Goal: Check status: Check status

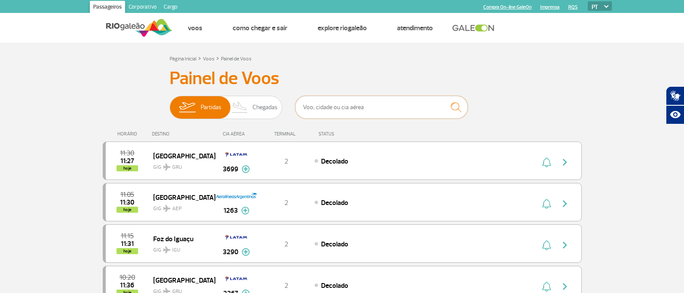
click at [347, 107] on input "text" at bounding box center [381, 107] width 173 height 23
click at [371, 113] on input "text" at bounding box center [381, 107] width 173 height 23
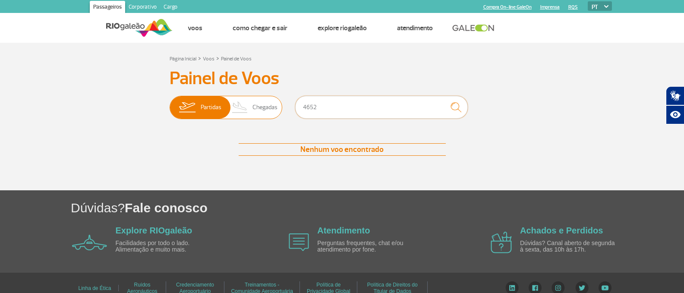
drag, startPoint x: 361, startPoint y: 112, endPoint x: 275, endPoint y: 99, distance: 86.8
click at [275, 99] on div "Partidas Chegadas 4652" at bounding box center [341, 109] width 345 height 26
click at [304, 108] on input "9652" at bounding box center [381, 107] width 173 height 23
click at [309, 108] on input "9652" at bounding box center [381, 107] width 173 height 23
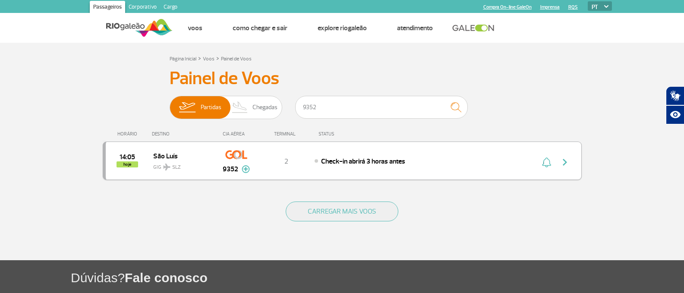
click at [352, 153] on div "14:05 hoje [GEOGRAPHIC_DATA] SLZ 9352 2 Check-in abrirá 3 horas antes Parcerias…" at bounding box center [342, 160] width 479 height 38
click at [356, 163] on span "Check-in abrirá 3 horas antes" at bounding box center [363, 161] width 84 height 9
click at [398, 160] on span "Check-in abrirá 3 horas antes" at bounding box center [363, 161] width 84 height 9
click at [499, 173] on div "14:05 hoje [GEOGRAPHIC_DATA] SLZ 9352 2 Check-in abrirá 3 horas antes Parcerias…" at bounding box center [342, 160] width 479 height 38
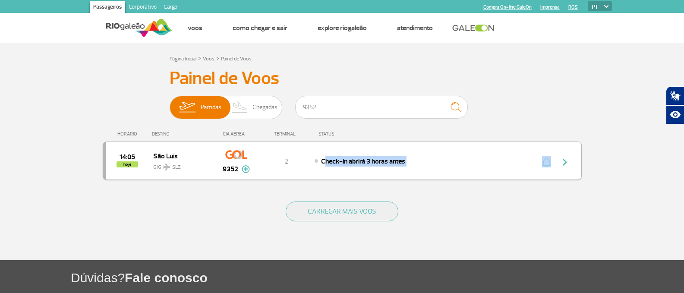
click at [499, 173] on div "14:05 hoje [GEOGRAPHIC_DATA] SLZ 9352 2 Check-in abrirá 3 horas antes Parcerias…" at bounding box center [342, 160] width 479 height 38
click at [499, 172] on div "14:05 hoje [GEOGRAPHIC_DATA] SLZ 9352 2 Check-in abrirá 3 horas antes Parcerias…" at bounding box center [342, 160] width 479 height 38
click at [266, 166] on div "14:05 hoje [GEOGRAPHIC_DATA] SLZ 9352 2 Check-in abrirá 3 horas antes Parcerias…" at bounding box center [342, 160] width 479 height 38
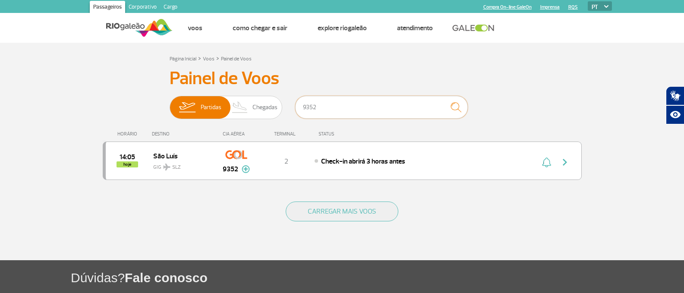
click at [342, 107] on input "9352" at bounding box center [381, 107] width 173 height 23
drag, startPoint x: 348, startPoint y: 105, endPoint x: 283, endPoint y: 107, distance: 65.2
click at [298, 104] on input "9352" at bounding box center [381, 107] width 173 height 23
click at [400, 176] on div "14:05 hoje [GEOGRAPHIC_DATA] SLZ 9352 2 Check-in abrirá 3 horas antes Parcerias…" at bounding box center [342, 160] width 479 height 38
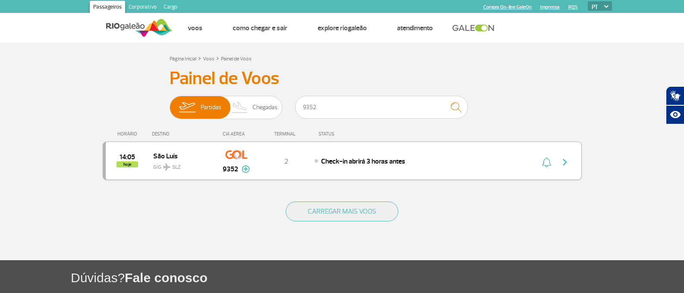
click at [423, 162] on div "Check-in abrirá 3 horas antes" at bounding box center [409, 160] width 190 height 9
click at [571, 165] on button "button" at bounding box center [567, 161] width 20 height 14
click at [426, 148] on div "14:05 hoje [GEOGRAPHIC_DATA] SLZ 9352 2 Check-in abrirá 3 horas antes Parcerias…" at bounding box center [342, 160] width 479 height 38
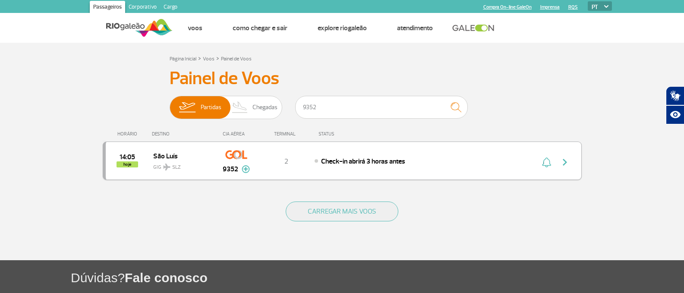
click at [426, 148] on div "14:05 hoje [GEOGRAPHIC_DATA] SLZ 9352 2 Check-in abrirá 3 horas antes Parcerias…" at bounding box center [342, 160] width 479 height 38
click at [248, 172] on img at bounding box center [246, 169] width 8 height 8
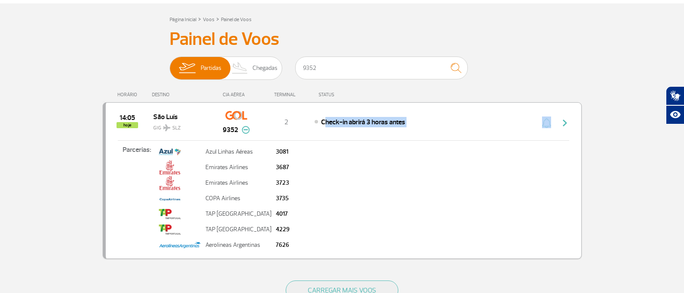
scroll to position [86, 0]
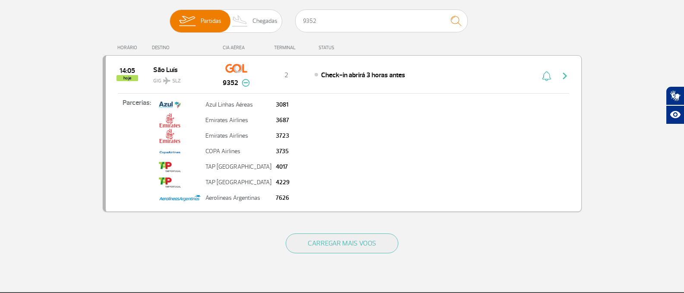
click at [286, 62] on div "14:05 hoje [GEOGRAPHIC_DATA] SLZ 9352 2 Check-in abrirá 3 horas antes Parcerias…" at bounding box center [342, 133] width 479 height 157
click at [287, 74] on span "2" at bounding box center [286, 75] width 4 height 9
click at [315, 73] on div "Check-in abrirá 3 horas antes" at bounding box center [409, 74] width 190 height 9
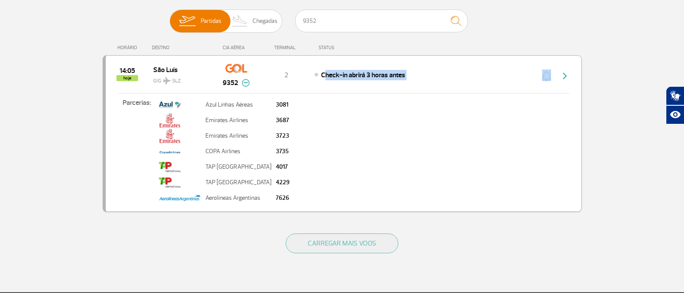
click at [315, 73] on div "Check-in abrirá 3 horas antes" at bounding box center [409, 74] width 190 height 9
click at [307, 73] on div "2" at bounding box center [285, 74] width 57 height 9
click at [133, 73] on span "14:05" at bounding box center [127, 71] width 16 height 6
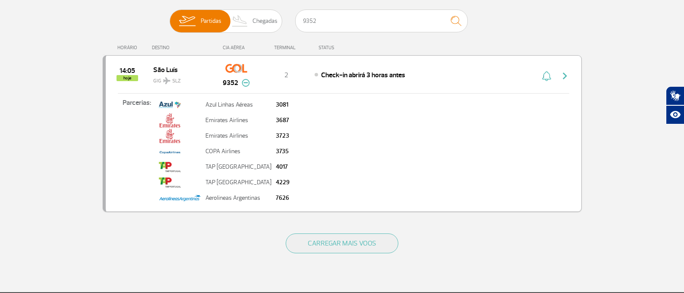
click at [146, 71] on div "14:05 hoje" at bounding box center [129, 74] width 47 height 13
click at [173, 71] on span "São Luís" at bounding box center [180, 69] width 55 height 11
click at [199, 76] on span "GIG SLZ" at bounding box center [180, 78] width 55 height 13
click at [333, 86] on div "14:05 hoje [GEOGRAPHIC_DATA] SLZ 9352 2 Check-in abrirá 3 horas antes Parcerias…" at bounding box center [342, 133] width 479 height 157
click at [378, 91] on div "14:05 hoje [GEOGRAPHIC_DATA] SLZ 9352 2 Check-in abrirá 3 horas antes Parcerias…" at bounding box center [342, 133] width 479 height 157
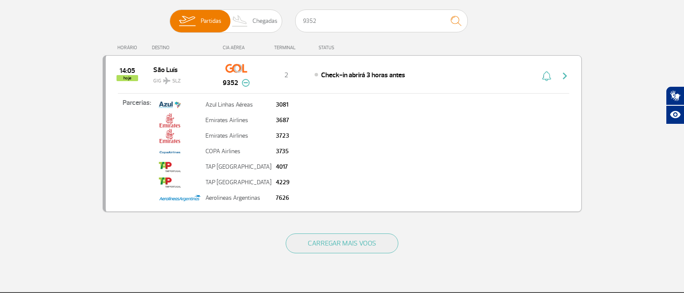
click at [565, 78] on img "button" at bounding box center [564, 76] width 10 height 10
click at [478, 89] on div "14:05 hoje [GEOGRAPHIC_DATA] SLZ 9352 2 Check-in abrirá 3 horas antes Parcerias…" at bounding box center [342, 133] width 479 height 157
drag, startPoint x: 349, startPoint y: 13, endPoint x: 103, endPoint y: 56, distance: 250.6
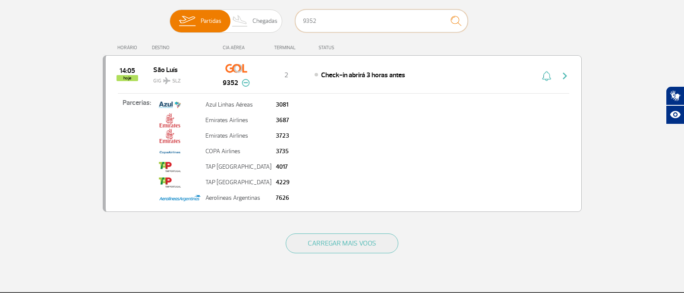
click at [149, 43] on div "Painel de Voos Partidas Chegadas 9352 14:05 hoje [GEOGRAPHIC_DATA] 9352 Parceri…" at bounding box center [342, 101] width 479 height 241
type input "2090"
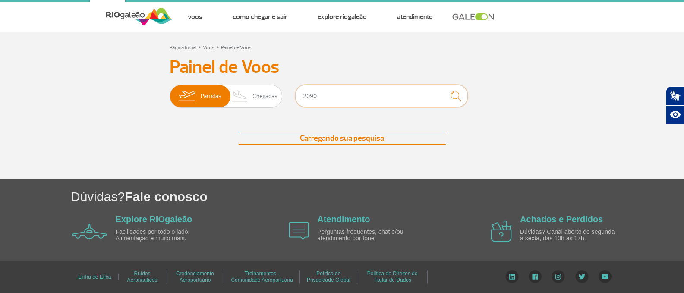
scroll to position [81, 0]
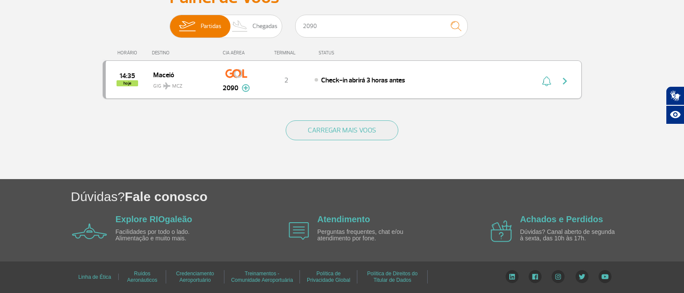
click at [383, 97] on div "14:35 hoje Maceió GIG MCZ 2090 2 Check-in abrirá 3 horas antes Parcerias: TAP P…" at bounding box center [342, 79] width 479 height 38
click at [383, 82] on span "Check-in abrirá 3 horas antes" at bounding box center [363, 80] width 84 height 9
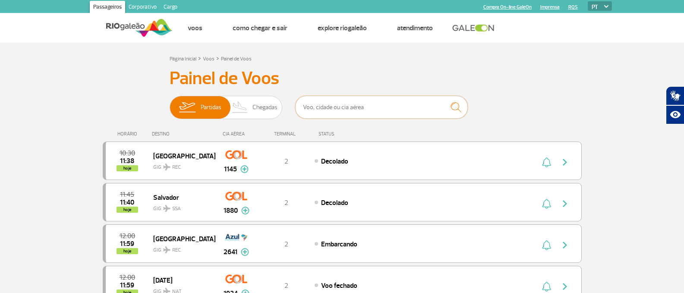
click at [379, 110] on input "text" at bounding box center [381, 107] width 173 height 23
type input "3666"
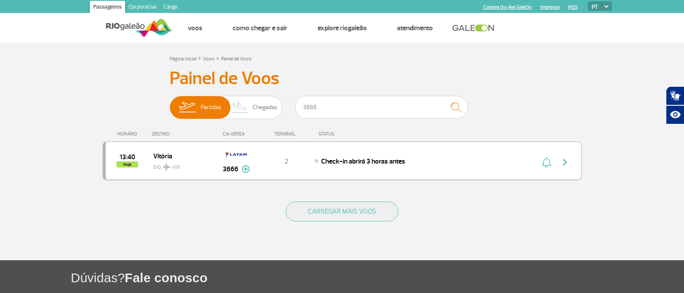
click at [381, 161] on span "Check-in abrirá 3 horas antes" at bounding box center [363, 161] width 84 height 9
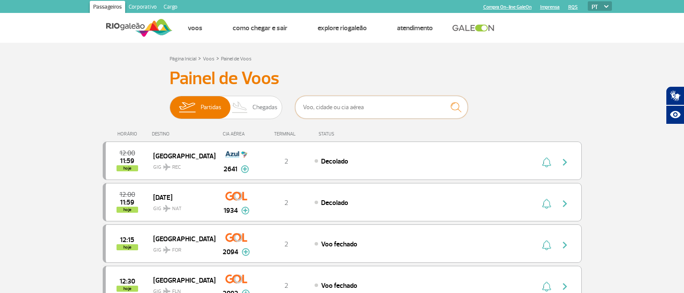
click at [336, 108] on input "text" at bounding box center [381, 107] width 173 height 23
type input "4681"
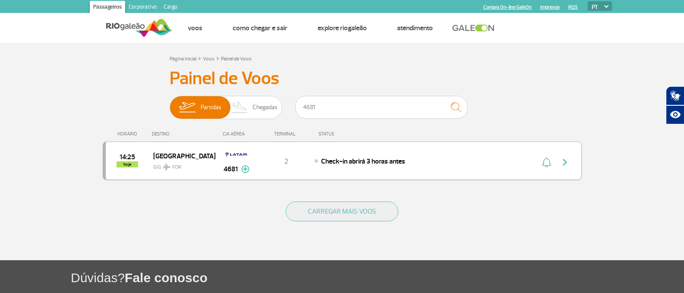
click at [385, 158] on span "Check-in abrirá 3 horas antes" at bounding box center [363, 161] width 84 height 9
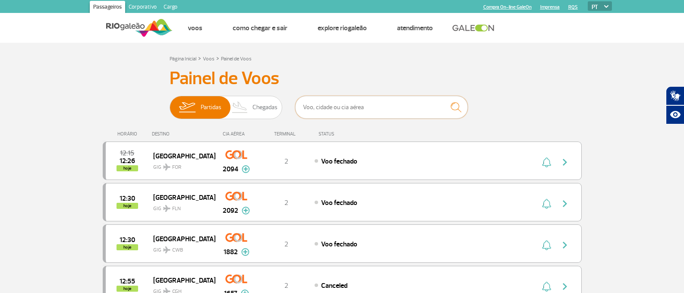
click at [323, 100] on input "text" at bounding box center [381, 107] width 173 height 23
type input "1977"
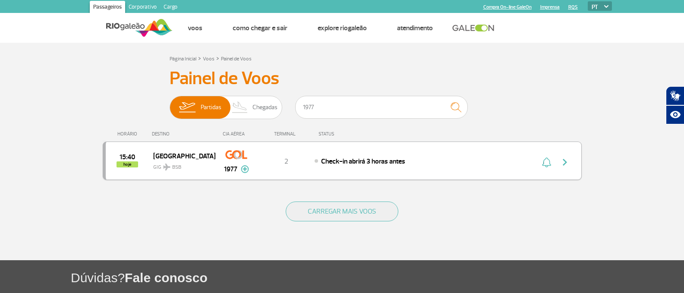
click at [327, 166] on div "Check-in abrirá 3 horas antes" at bounding box center [409, 160] width 190 height 9
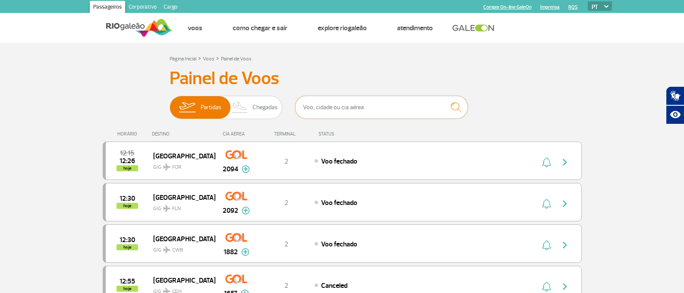
click at [351, 102] on input "text" at bounding box center [381, 107] width 173 height 23
type input "9124"
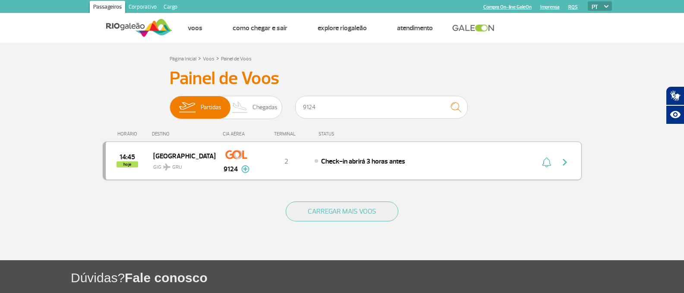
click at [355, 174] on div "14:45 hoje [GEOGRAPHIC_DATA] GIG GRU 9124 2 Check-in abrirá 3 horas antes Parce…" at bounding box center [342, 160] width 479 height 38
click at [358, 171] on div "14:45 hoje [GEOGRAPHIC_DATA] GIG GRU 9124 2 Check-in abrirá 3 horas antes Parce…" at bounding box center [342, 160] width 479 height 38
click at [376, 152] on div "14:45 hoje [GEOGRAPHIC_DATA] GIG GRU 9124 2 Check-in abrirá 3 horas antes Parce…" at bounding box center [342, 160] width 479 height 38
click at [421, 156] on div "Check-in abrirá 3 horas antes" at bounding box center [409, 160] width 190 height 9
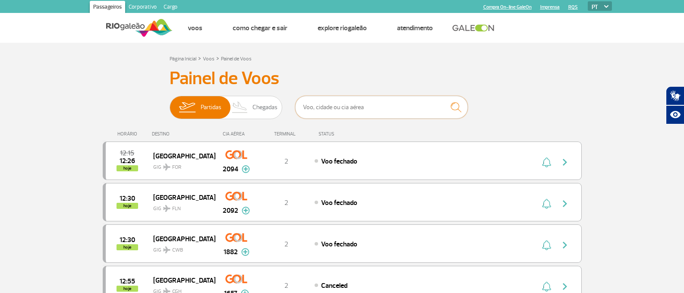
click at [388, 117] on input "text" at bounding box center [381, 107] width 173 height 23
type input "1977"
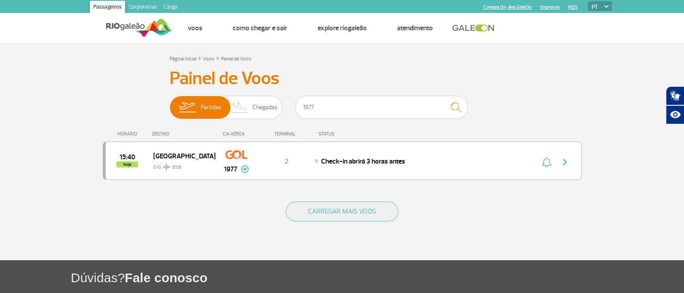
click at [385, 166] on div "15:40 hoje [GEOGRAPHIC_DATA] GIG BSB 1977 2 Check-in abrirá 3 horas antes Parce…" at bounding box center [342, 160] width 479 height 38
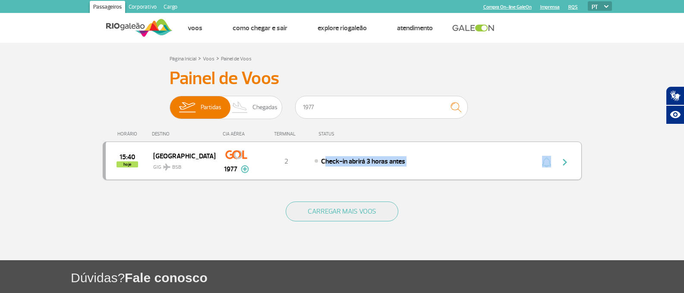
click at [413, 159] on div "Check-in abrirá 3 horas antes" at bounding box center [409, 160] width 190 height 9
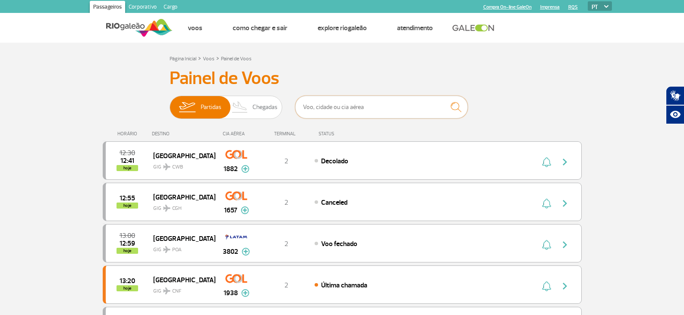
click at [399, 116] on input "text" at bounding box center [381, 107] width 173 height 23
type input "9124"
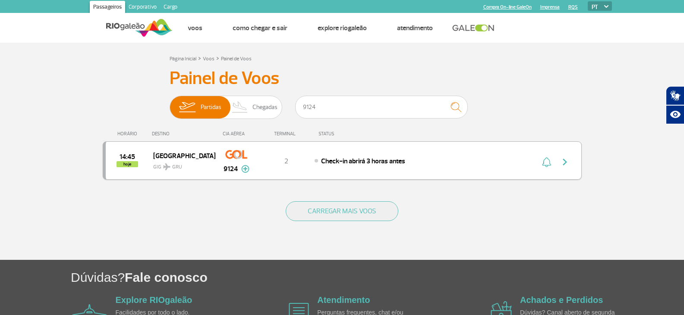
click at [378, 160] on span "Check-in abrirá 3 horas antes" at bounding box center [363, 161] width 84 height 9
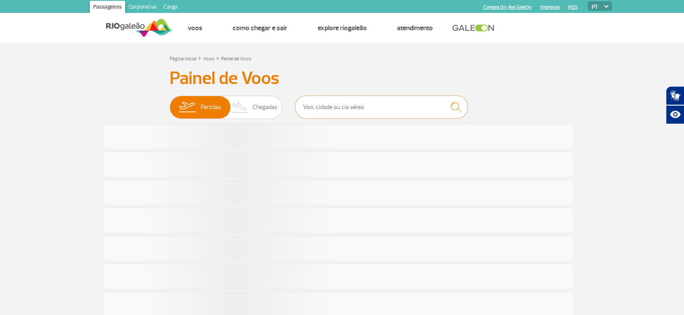
click at [350, 112] on input "text" at bounding box center [381, 107] width 173 height 23
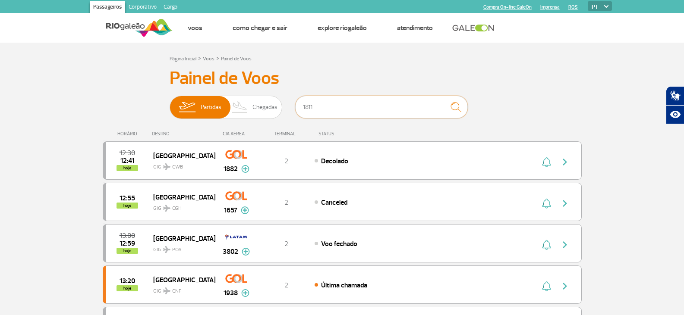
type input "1811"
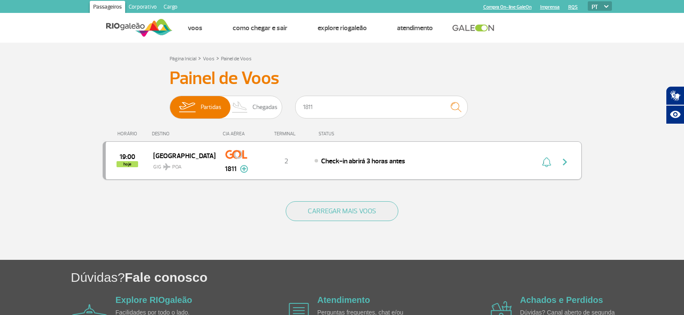
click at [338, 150] on div "19:00 hoje [GEOGRAPHIC_DATA] GIG POA 1811 2 Check-in abrirá 3 horas antes Parce…" at bounding box center [342, 160] width 479 height 38
click at [339, 154] on div "19:00 hoje [GEOGRAPHIC_DATA] GIG POA 1811 2 Check-in abrirá 3 horas antes Parce…" at bounding box center [342, 160] width 479 height 38
click at [449, 160] on div "Check-in abrirá 3 horas antes" at bounding box center [409, 160] width 190 height 9
